Goal: Find specific page/section: Find specific page/section

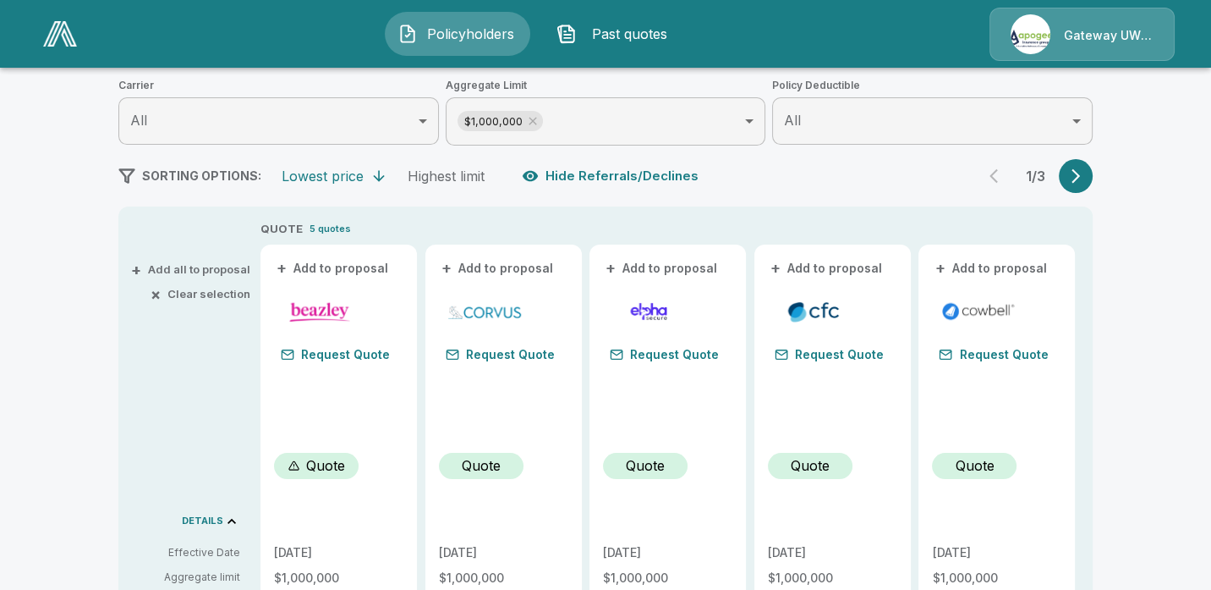
scroll to position [376, 0]
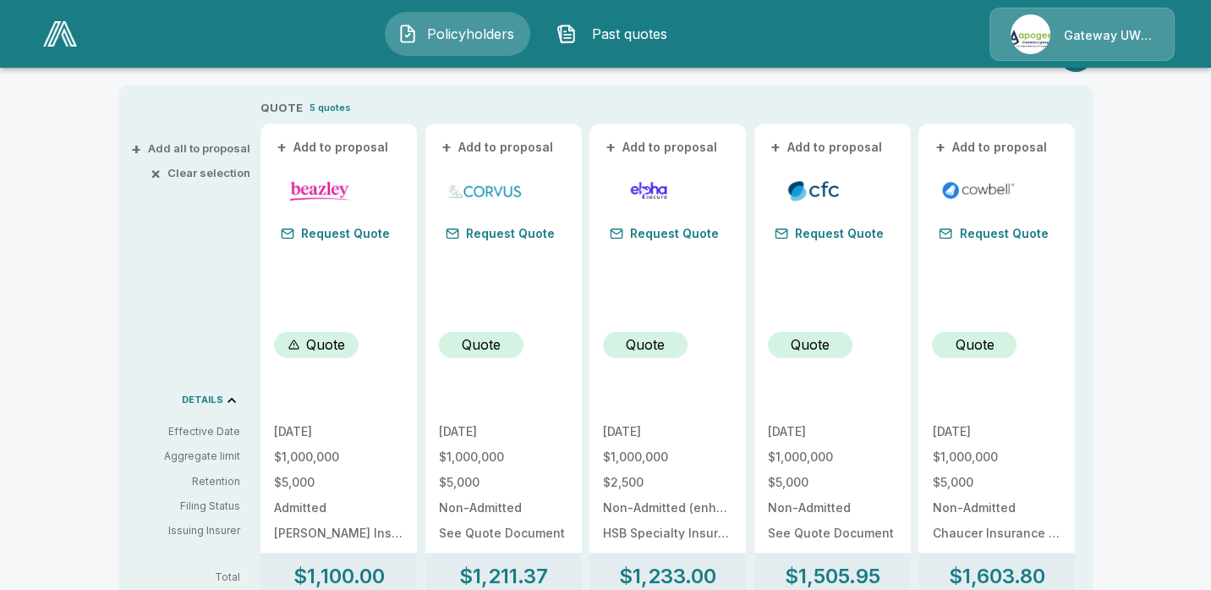
click at [47, 34] on img at bounding box center [60, 33] width 34 height 25
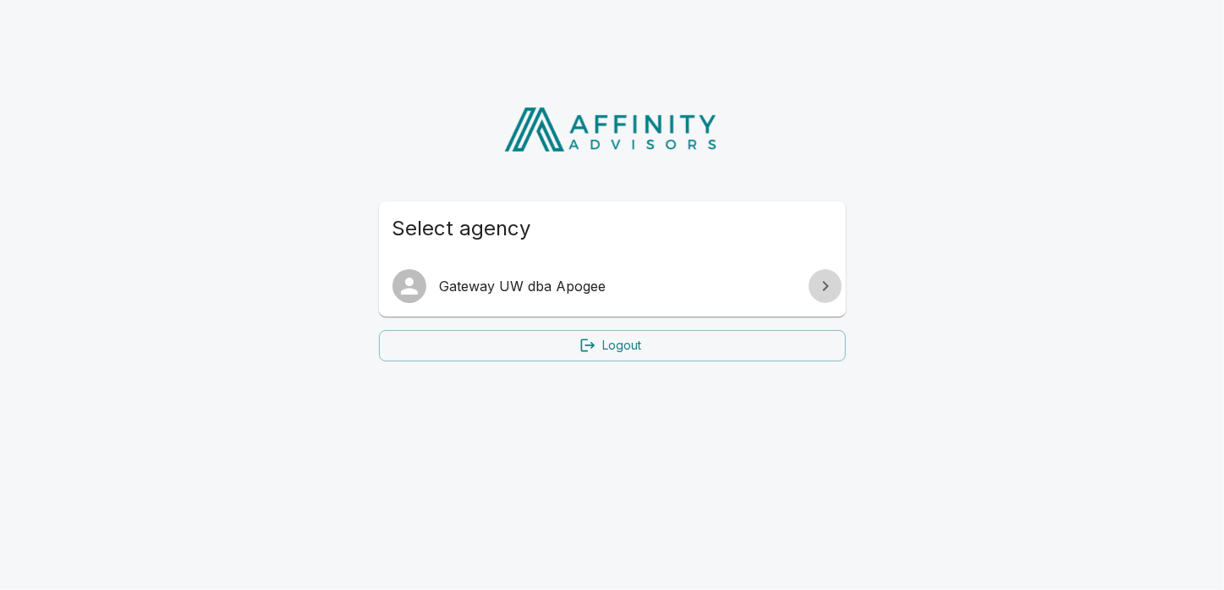
click at [832, 283] on icon at bounding box center [825, 286] width 20 height 20
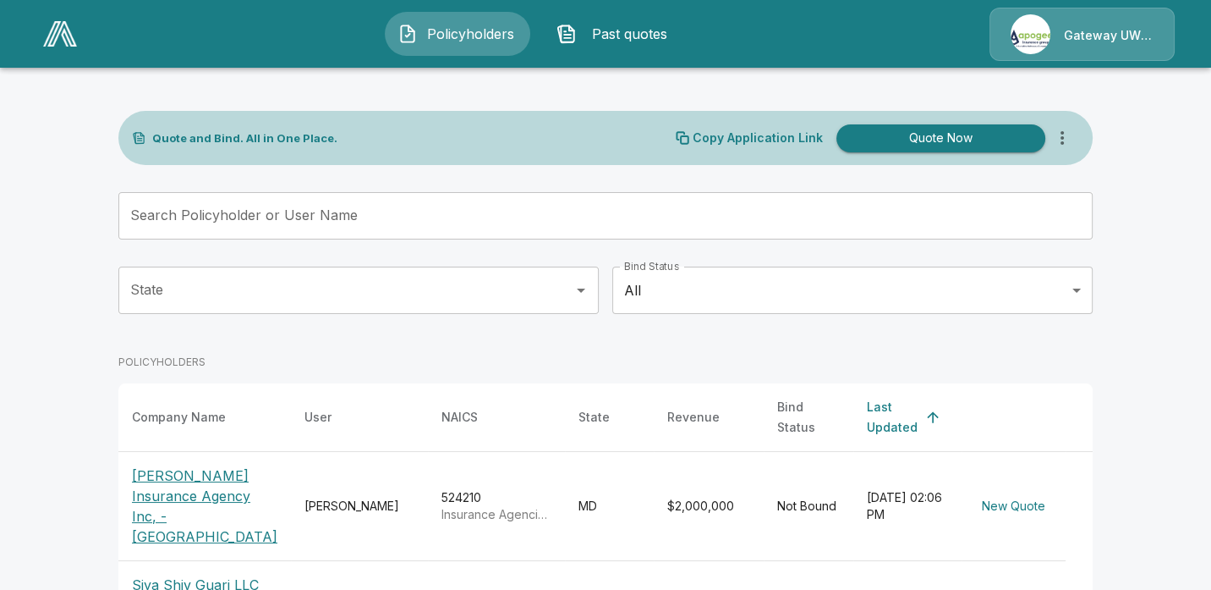
click at [445, 34] on span "Policyholders" at bounding box center [471, 34] width 93 height 20
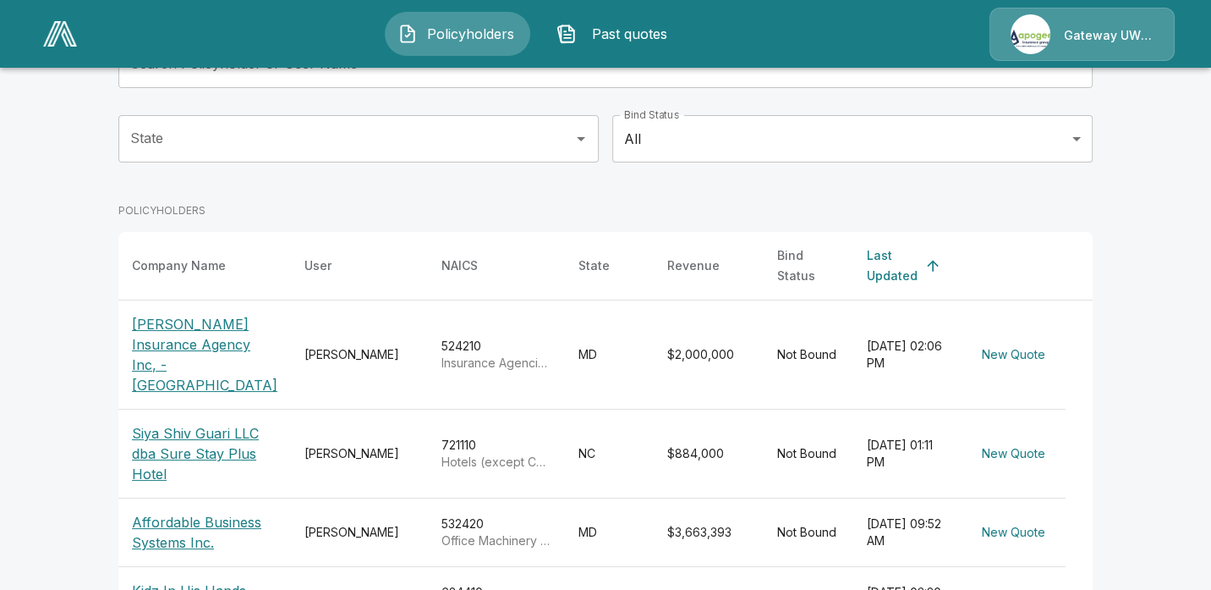
scroll to position [169, 0]
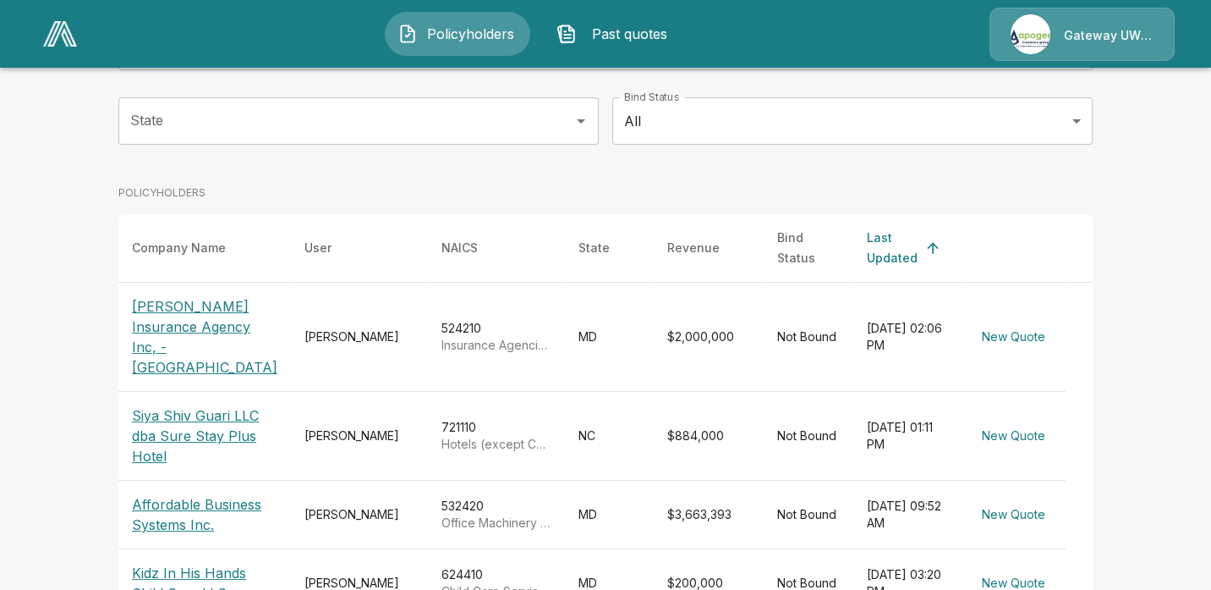
click at [166, 330] on p "[PERSON_NAME] Insurance Agency Inc, - [GEOGRAPHIC_DATA]" at bounding box center [205, 336] width 146 height 81
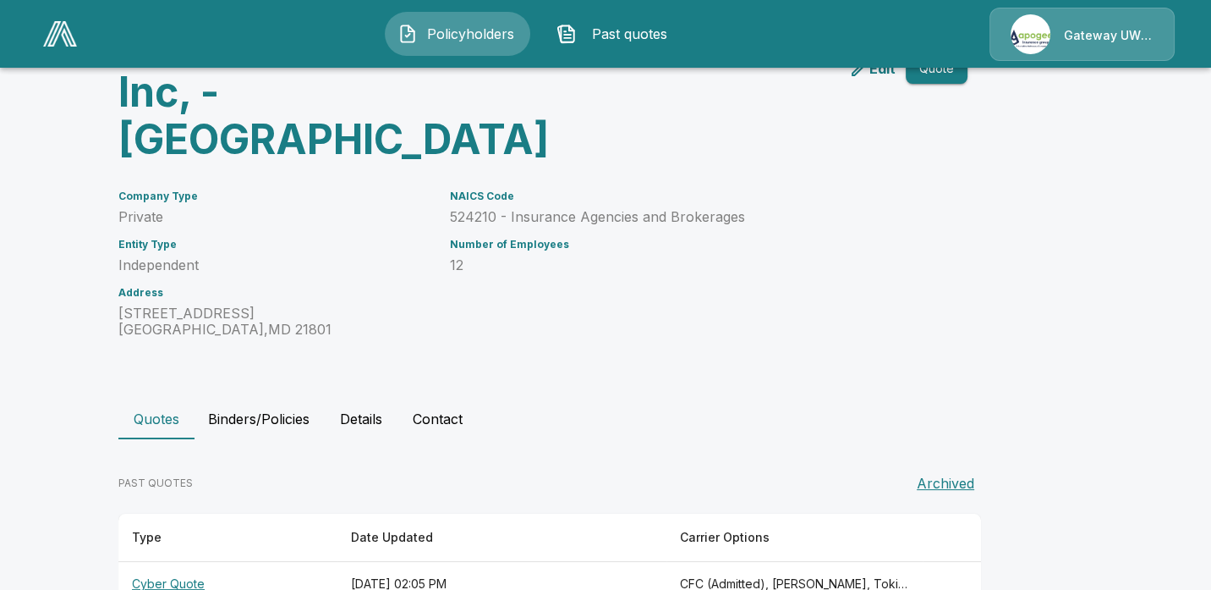
scroll to position [169, 0]
click at [182, 562] on th "Cyber Quote" at bounding box center [227, 584] width 219 height 45
